Goal: Check status: Check status

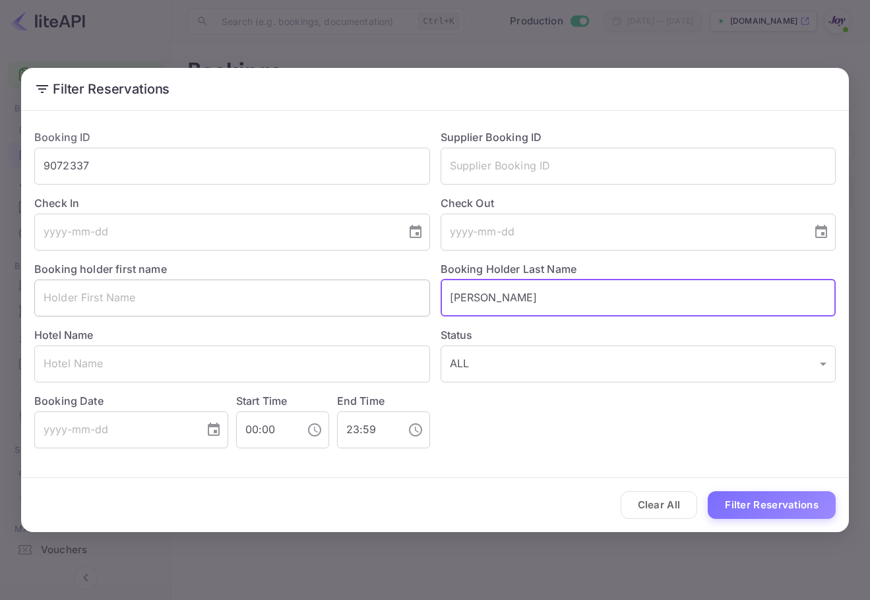
drag, startPoint x: 495, startPoint y: 295, endPoint x: 380, endPoint y: 280, distance: 115.7
click at [380, 280] on div "Booking ID 9072337 ​ Supplier Booking ID ​ Check In ​ Check Out ​ Booking holde…" at bounding box center [430, 284] width 812 height 330
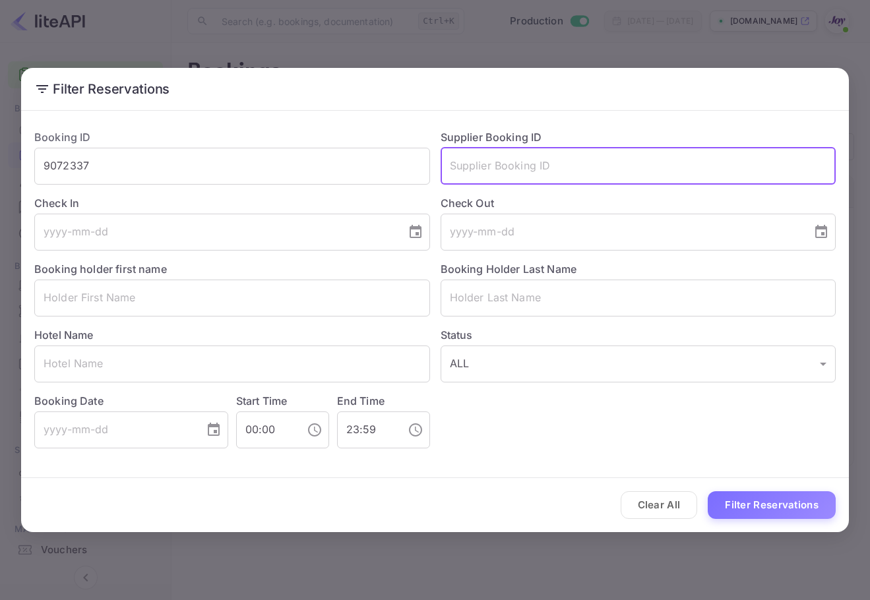
click at [559, 177] on input "text" at bounding box center [639, 166] width 396 height 37
paste input "9139936"
type input "9139936"
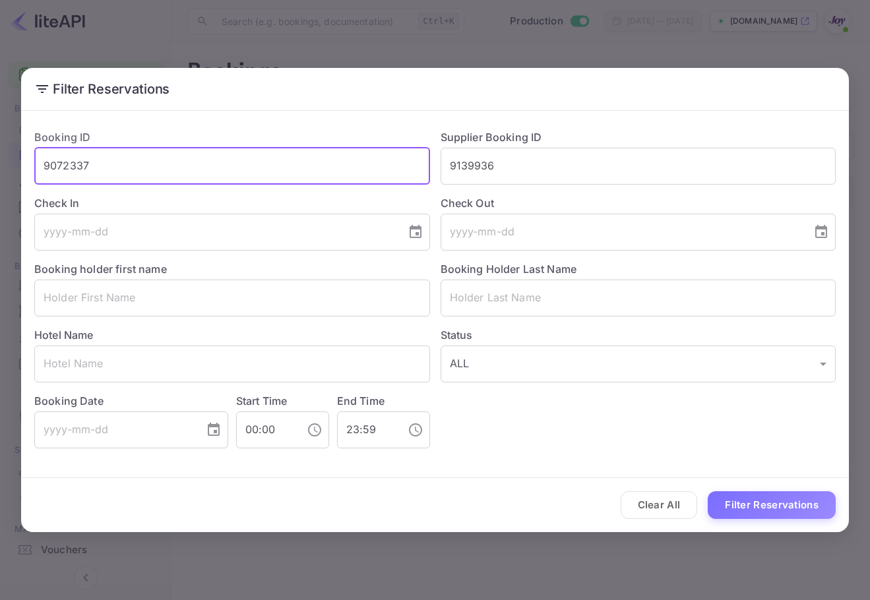
drag, startPoint x: 90, startPoint y: 160, endPoint x: 13, endPoint y: 152, distance: 77.6
click at [11, 152] on div "Filter Reservations Booking ID 9072337 ​ Supplier Booking ID 9139936 ​ Check In…" at bounding box center [435, 300] width 870 height 600
click at [787, 529] on div "Clear All Filter Reservations" at bounding box center [435, 505] width 828 height 55
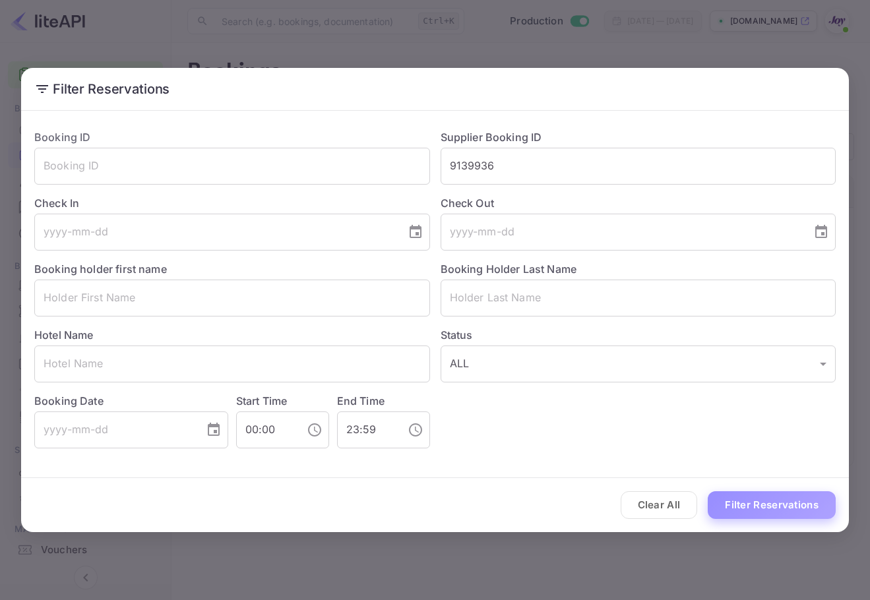
click at [784, 508] on button "Filter Reservations" at bounding box center [772, 505] width 128 height 28
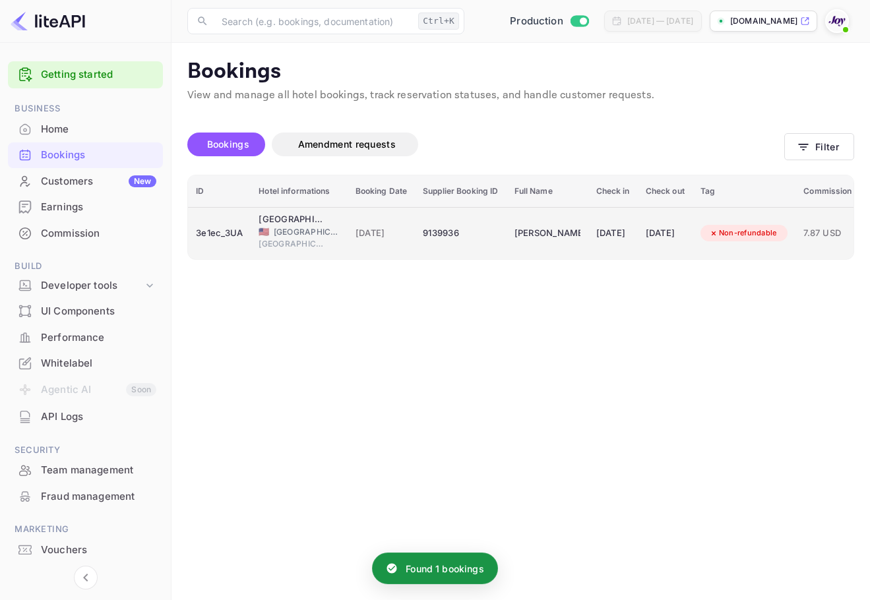
click at [740, 242] on div "Non-refundable" at bounding box center [744, 233] width 88 height 21
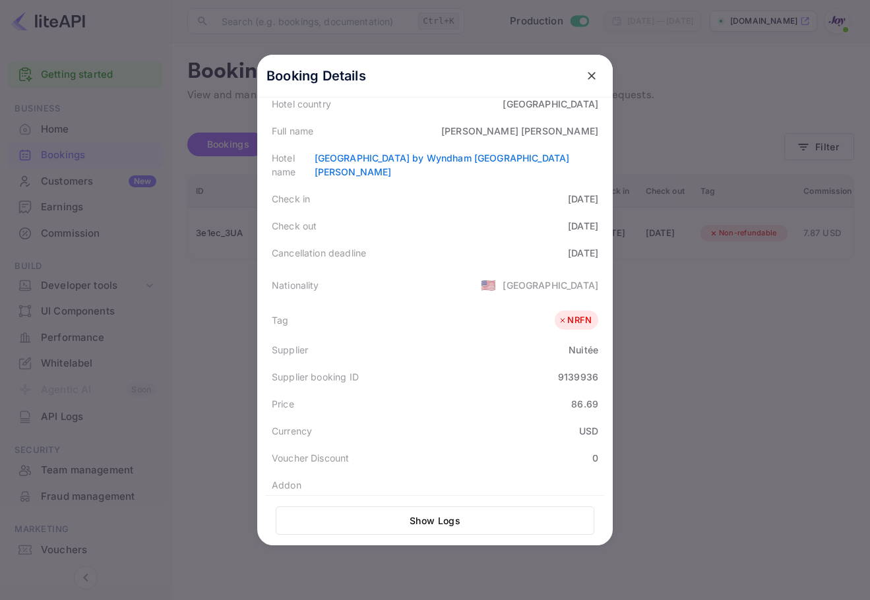
scroll to position [309, 0]
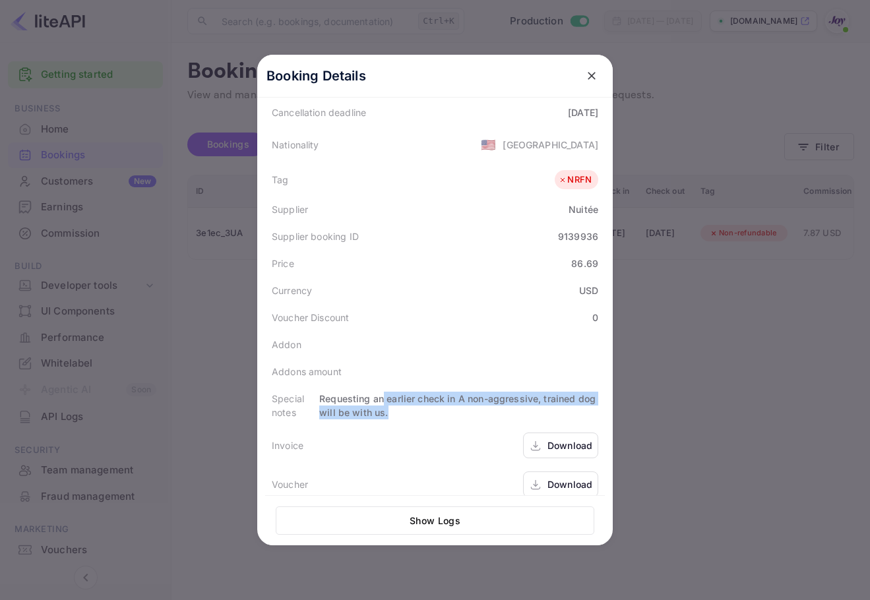
drag, startPoint x: 379, startPoint y: 386, endPoint x: 423, endPoint y: 401, distance: 46.7
click at [423, 401] on div "Requesting an earlier check in A non-aggressive, trained dog will be with us." at bounding box center [458, 406] width 279 height 28
drag, startPoint x: 394, startPoint y: 403, endPoint x: 316, endPoint y: 388, distance: 79.3
click at [319, 392] on div "Requesting an earlier check in A non-aggressive, trained dog will be with us." at bounding box center [458, 406] width 279 height 28
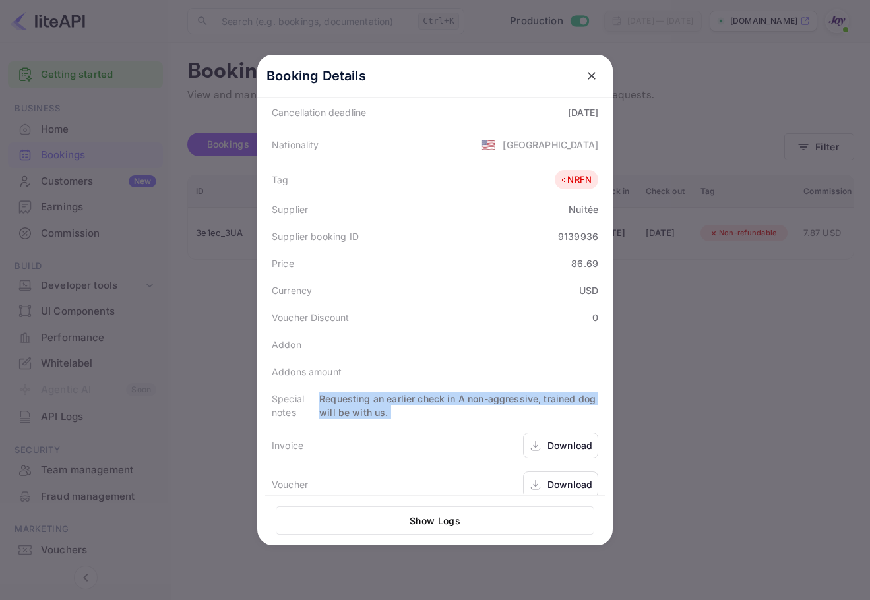
click at [319, 392] on div "Requesting an earlier check in A non-aggressive, trained dog will be with us." at bounding box center [458, 406] width 279 height 28
drag, startPoint x: 316, startPoint y: 388, endPoint x: 416, endPoint y: 394, distance: 100.5
click at [418, 394] on div "Requesting an earlier check in A non-aggressive, trained dog will be with us." at bounding box center [458, 406] width 279 height 28
click at [416, 394] on div "Requesting an earlier check in A non-aggressive, trained dog will be with us." at bounding box center [458, 406] width 279 height 28
click at [450, 388] on div "Status CANCELLED_WITH_CHARGES Booking ID 3e1ec_3UA Hotel confirmation code GP82…" at bounding box center [435, 169] width 340 height 667
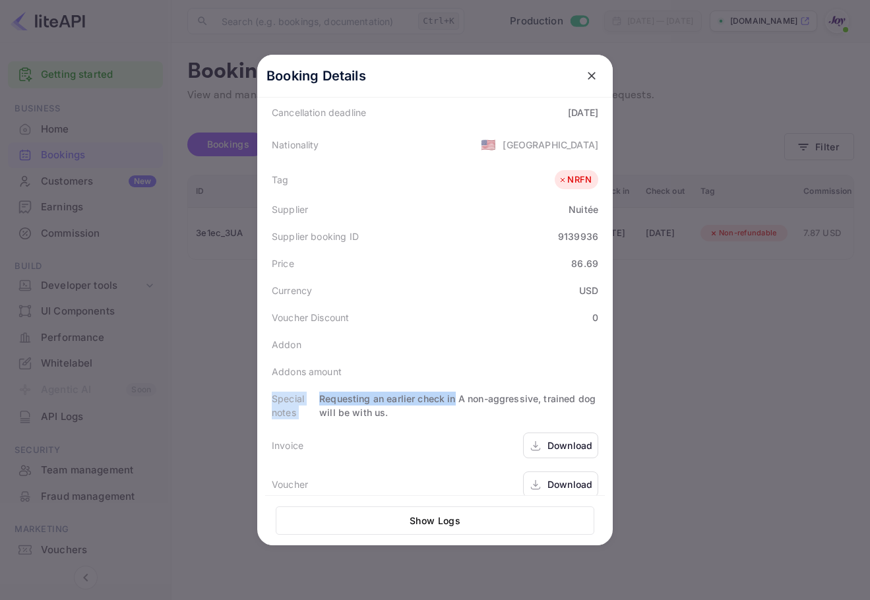
click at [450, 392] on div "Requesting an earlier check in A non-aggressive, trained dog will be with us." at bounding box center [458, 406] width 279 height 28
click at [454, 392] on div "Requesting an earlier check in A non-aggressive, trained dog will be with us." at bounding box center [458, 406] width 279 height 28
click at [460, 392] on div "Requesting an earlier check in A non-aggressive, trained dog will be with us." at bounding box center [458, 406] width 279 height 28
click at [377, 392] on div "Requesting an earlier check in A non-aggressive, trained dog will be with us." at bounding box center [458, 406] width 279 height 28
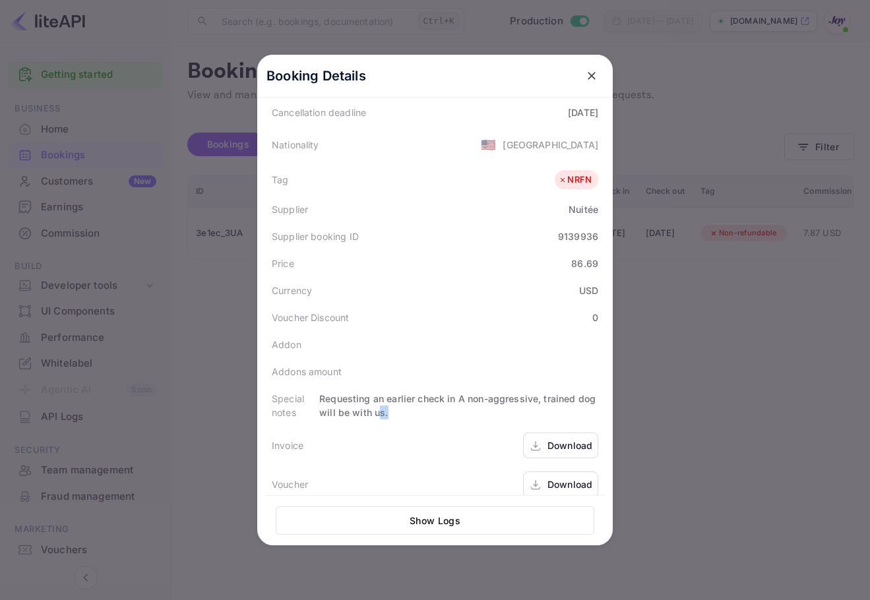
drag, startPoint x: 374, startPoint y: 392, endPoint x: 388, endPoint y: 398, distance: 15.1
click at [388, 398] on div "Requesting an earlier check in A non-aggressive, trained dog will be with us." at bounding box center [458, 406] width 279 height 28
drag, startPoint x: 388, startPoint y: 398, endPoint x: 309, endPoint y: 395, distance: 79.2
click at [309, 395] on div "Special notes Requesting an earlier check in A non-aggressive, trained dog will…" at bounding box center [435, 405] width 340 height 41
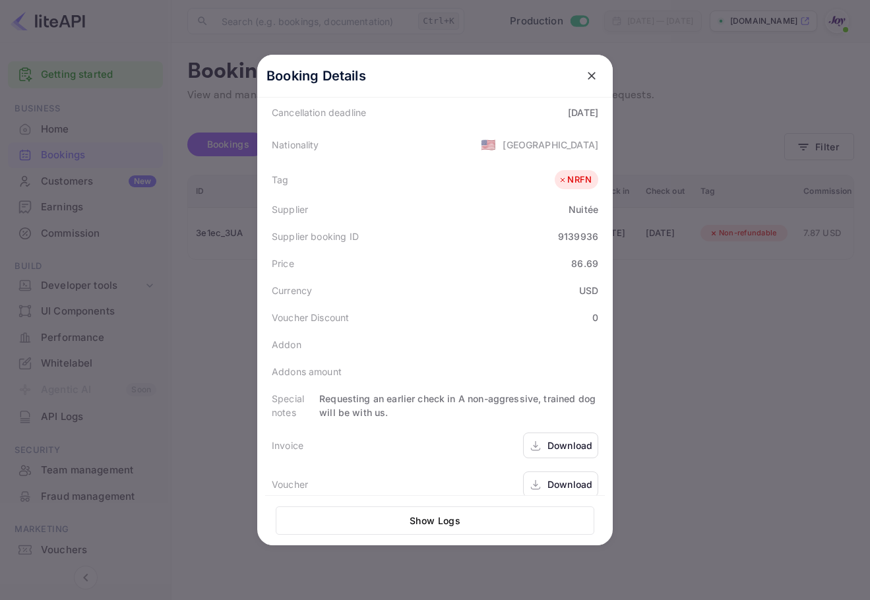
click at [541, 471] on div "Download" at bounding box center [560, 484] width 75 height 26
click at [585, 81] on icon "close" at bounding box center [591, 75] width 13 height 13
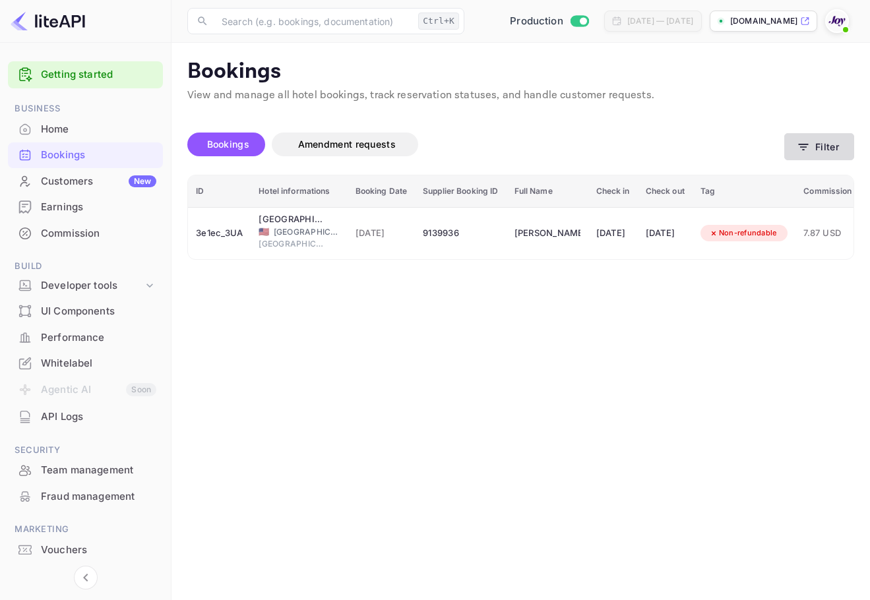
click at [812, 154] on button "Filter" at bounding box center [819, 146] width 70 height 27
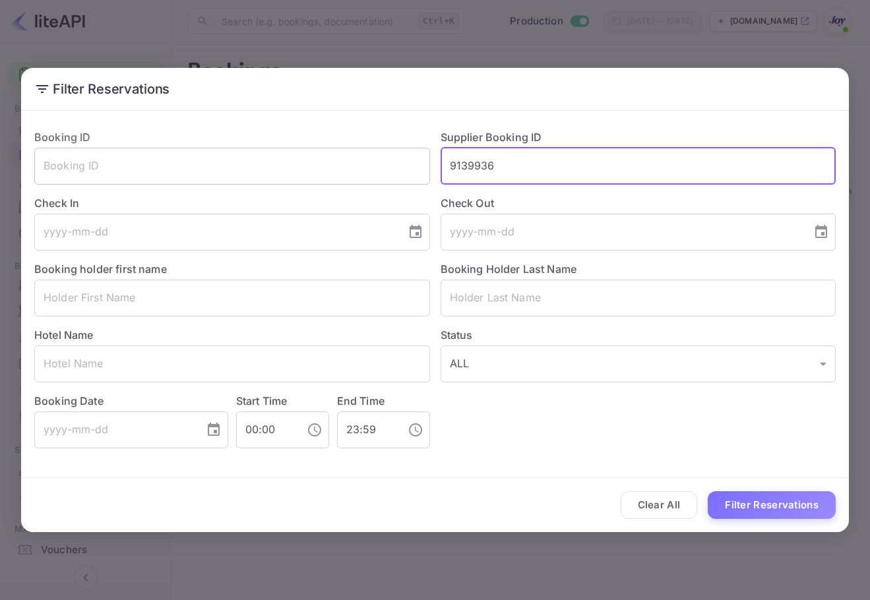
drag, startPoint x: 522, startPoint y: 164, endPoint x: 388, endPoint y: 164, distance: 133.2
click at [388, 164] on div "Booking ID ​ Supplier Booking ID 9139936 ​ Check In ​ Check Out ​ Booking holde…" at bounding box center [430, 284] width 812 height 330
click at [543, 300] on input "text" at bounding box center [639, 298] width 396 height 37
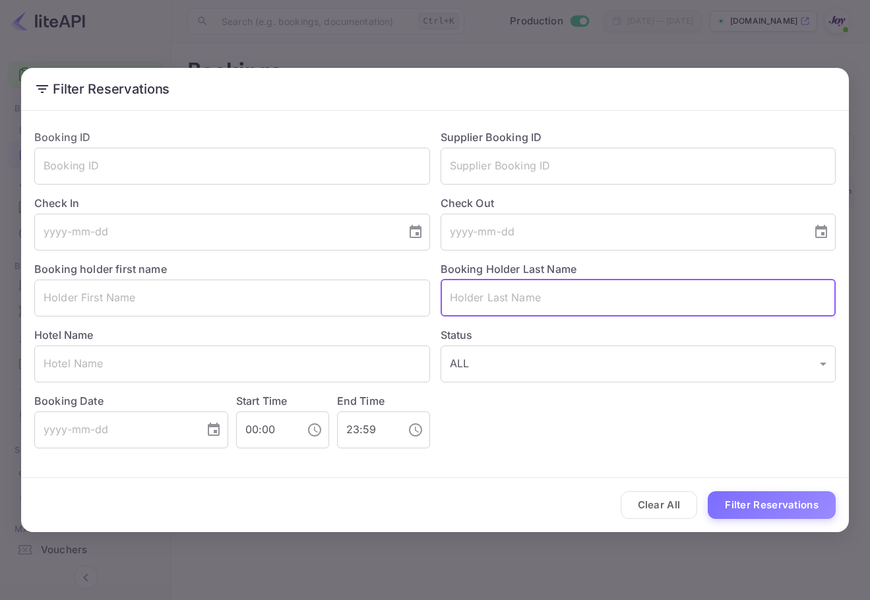
paste input "[PERSON_NAME]"
type input "[PERSON_NAME]"
click at [806, 504] on button "Filter Reservations" at bounding box center [772, 505] width 128 height 28
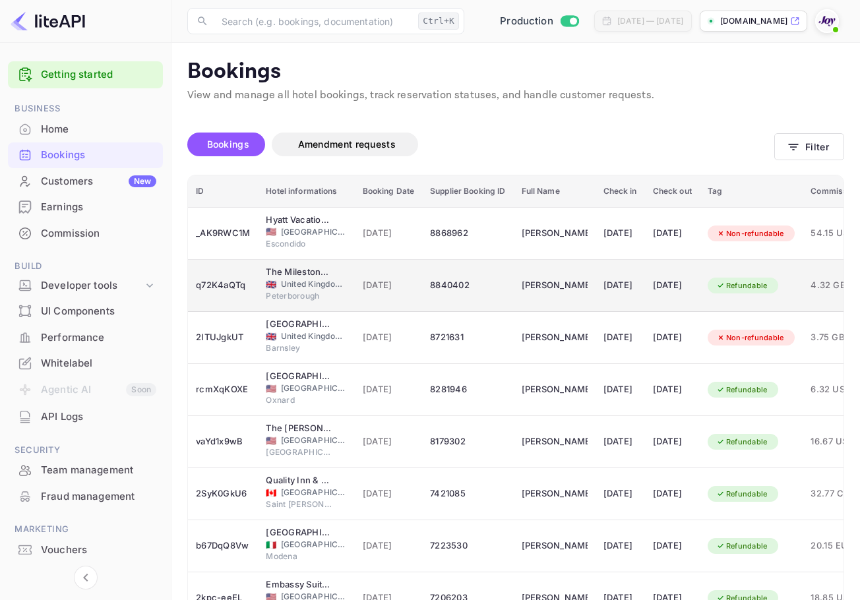
click at [602, 274] on td "[DATE]" at bounding box center [619, 286] width 49 height 52
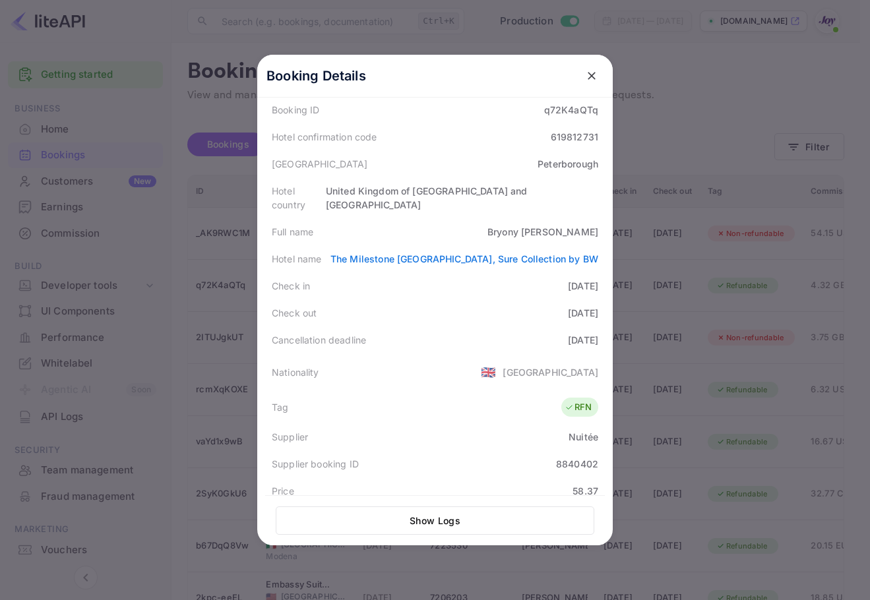
scroll to position [0, 0]
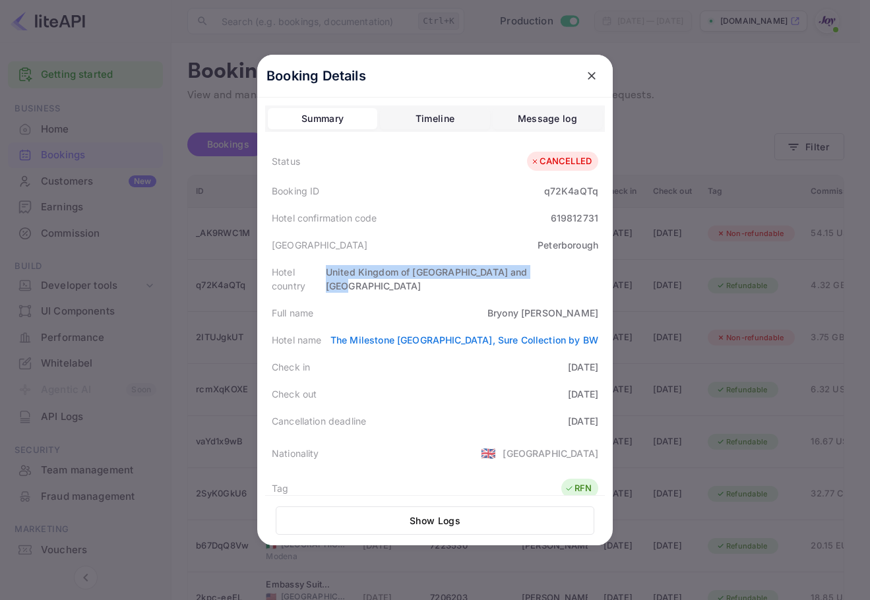
drag, startPoint x: 373, startPoint y: 274, endPoint x: 557, endPoint y: 258, distance: 185.3
click at [557, 258] on div "Hotel country [GEOGRAPHIC_DATA] and [GEOGRAPHIC_DATA]" at bounding box center [435, 278] width 340 height 41
drag, startPoint x: 559, startPoint y: 185, endPoint x: 592, endPoint y: 191, distance: 33.4
click at [592, 191] on div "Booking ID q72K4aQTq" at bounding box center [435, 190] width 340 height 27
copy div "q72K4aQTq"
